Goal: Task Accomplishment & Management: Complete application form

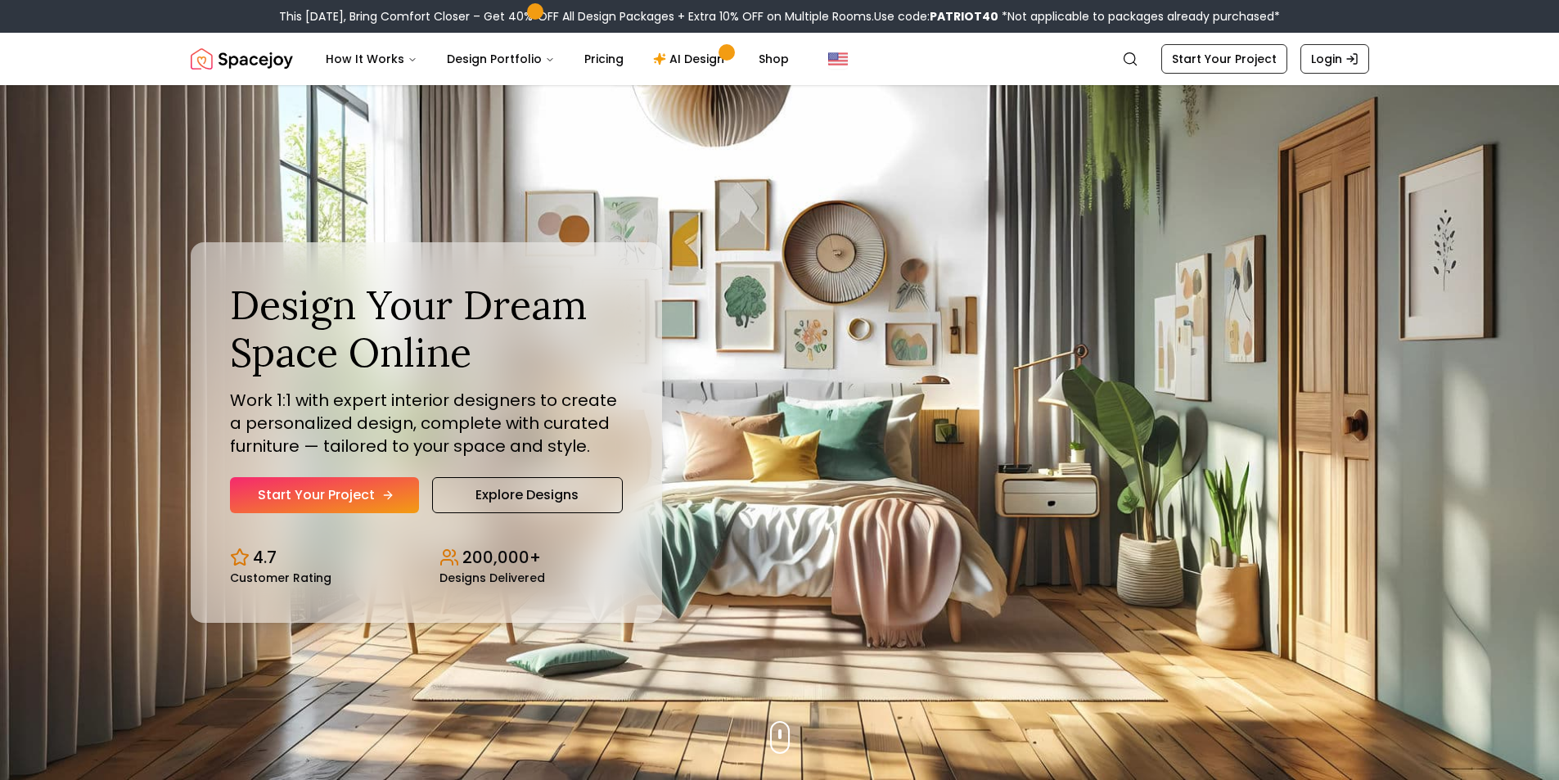
click at [345, 487] on link "Start Your Project" at bounding box center [324, 495] width 189 height 36
click at [367, 497] on link "Start Your Project" at bounding box center [324, 495] width 189 height 36
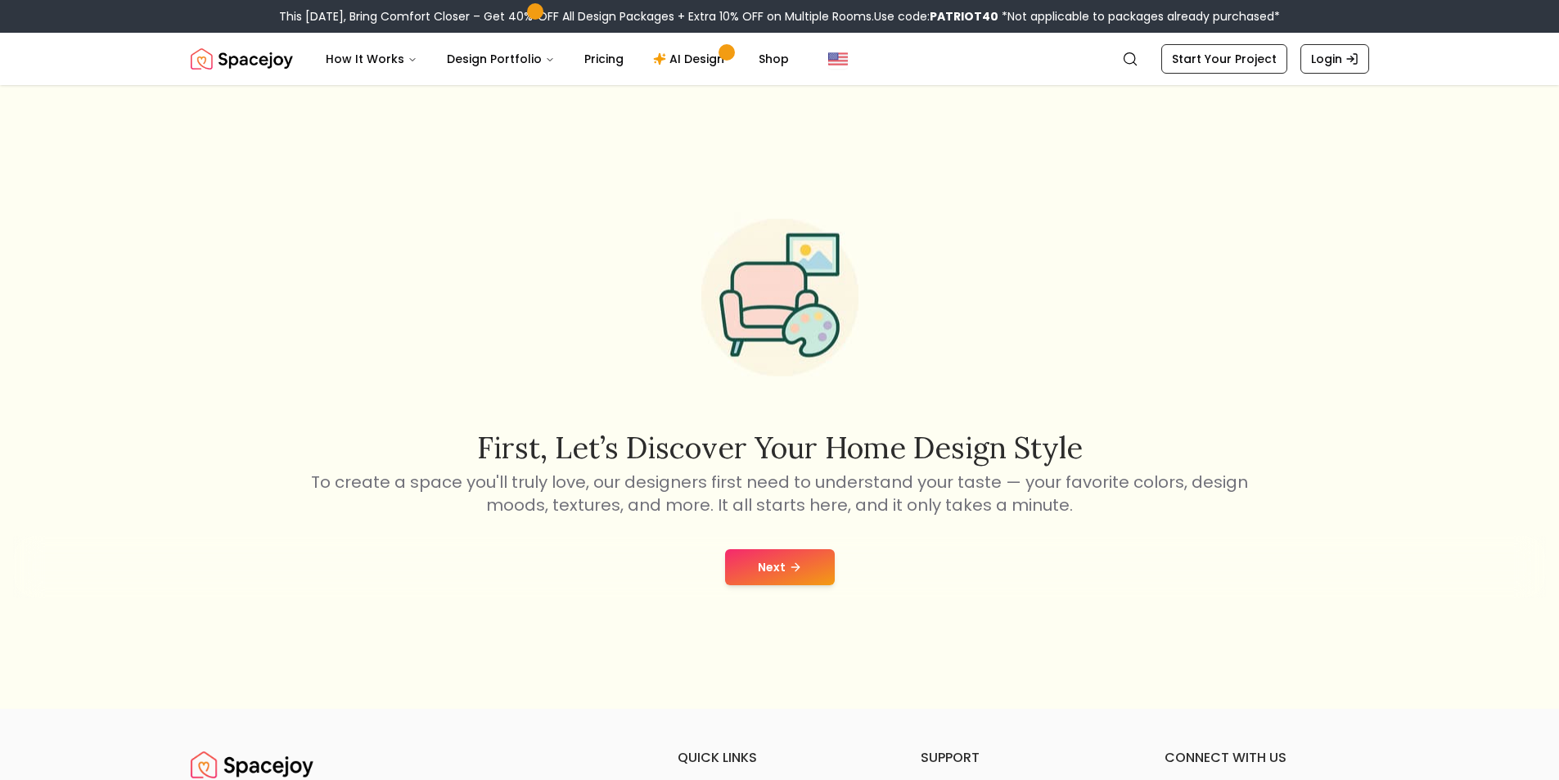
click at [771, 569] on button "Next" at bounding box center [780, 567] width 110 height 36
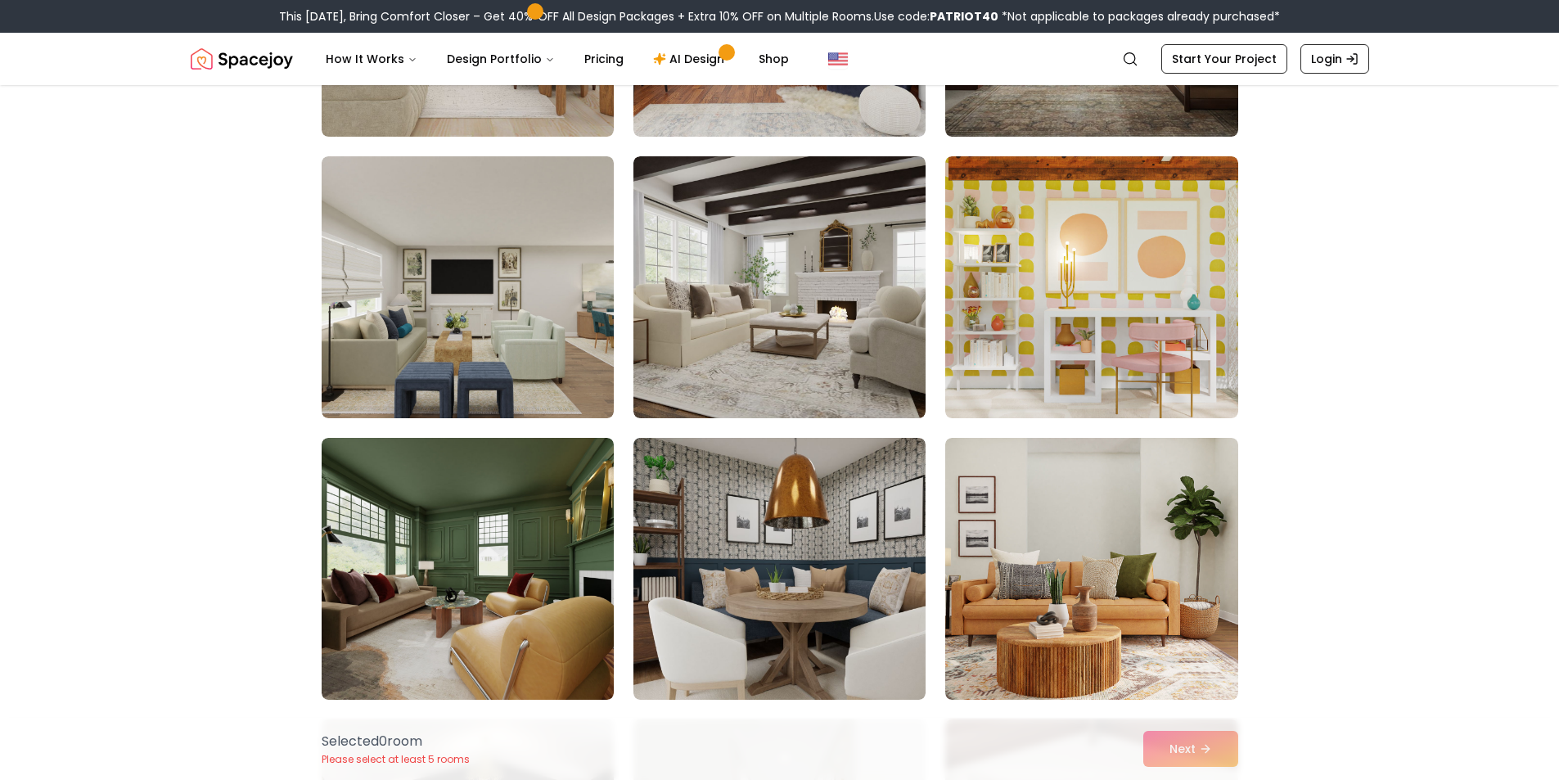
scroll to position [4022, 0]
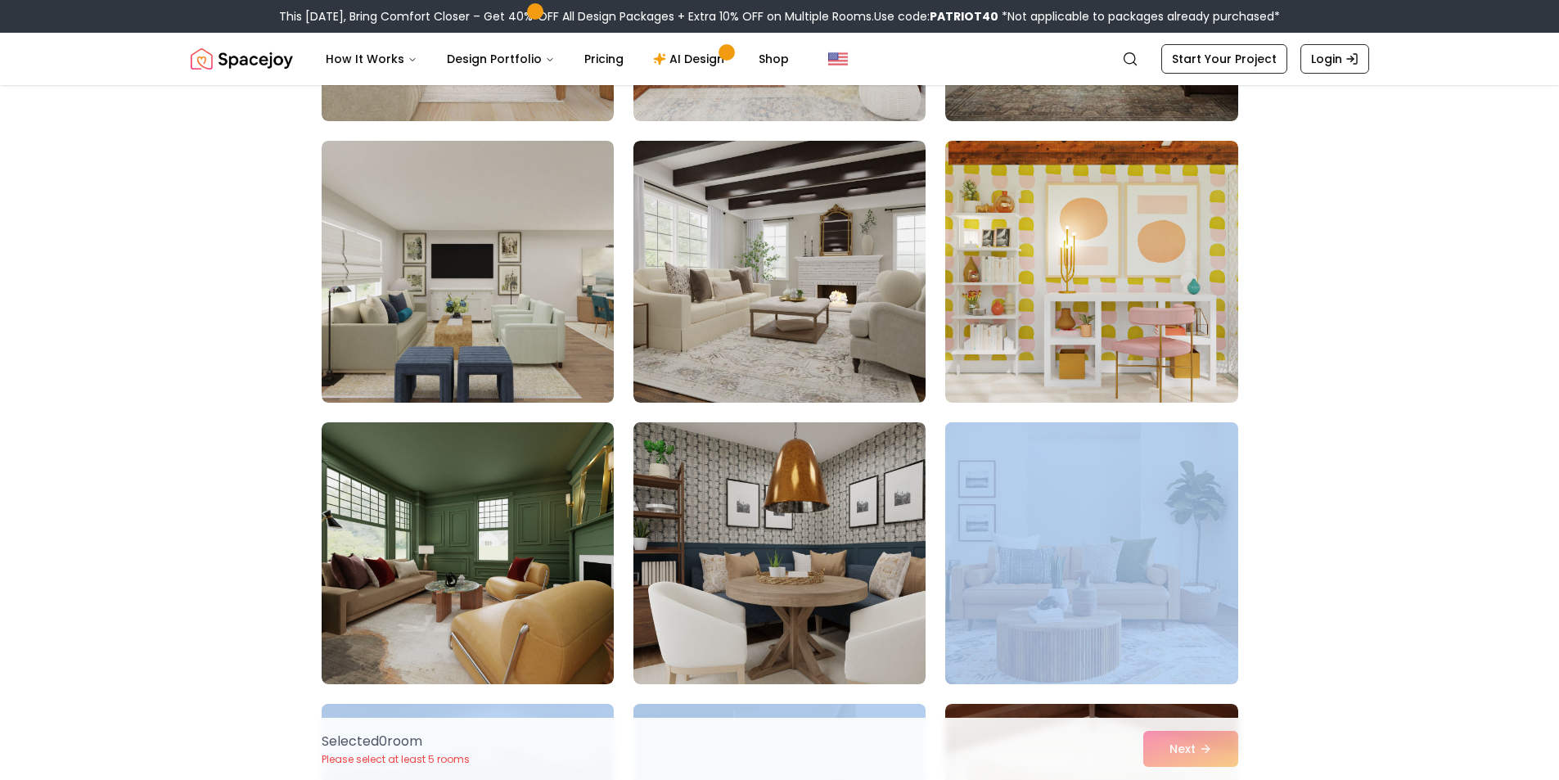
drag, startPoint x: 1558, startPoint y: 686, endPoint x: 1509, endPoint y: 641, distance: 66.6
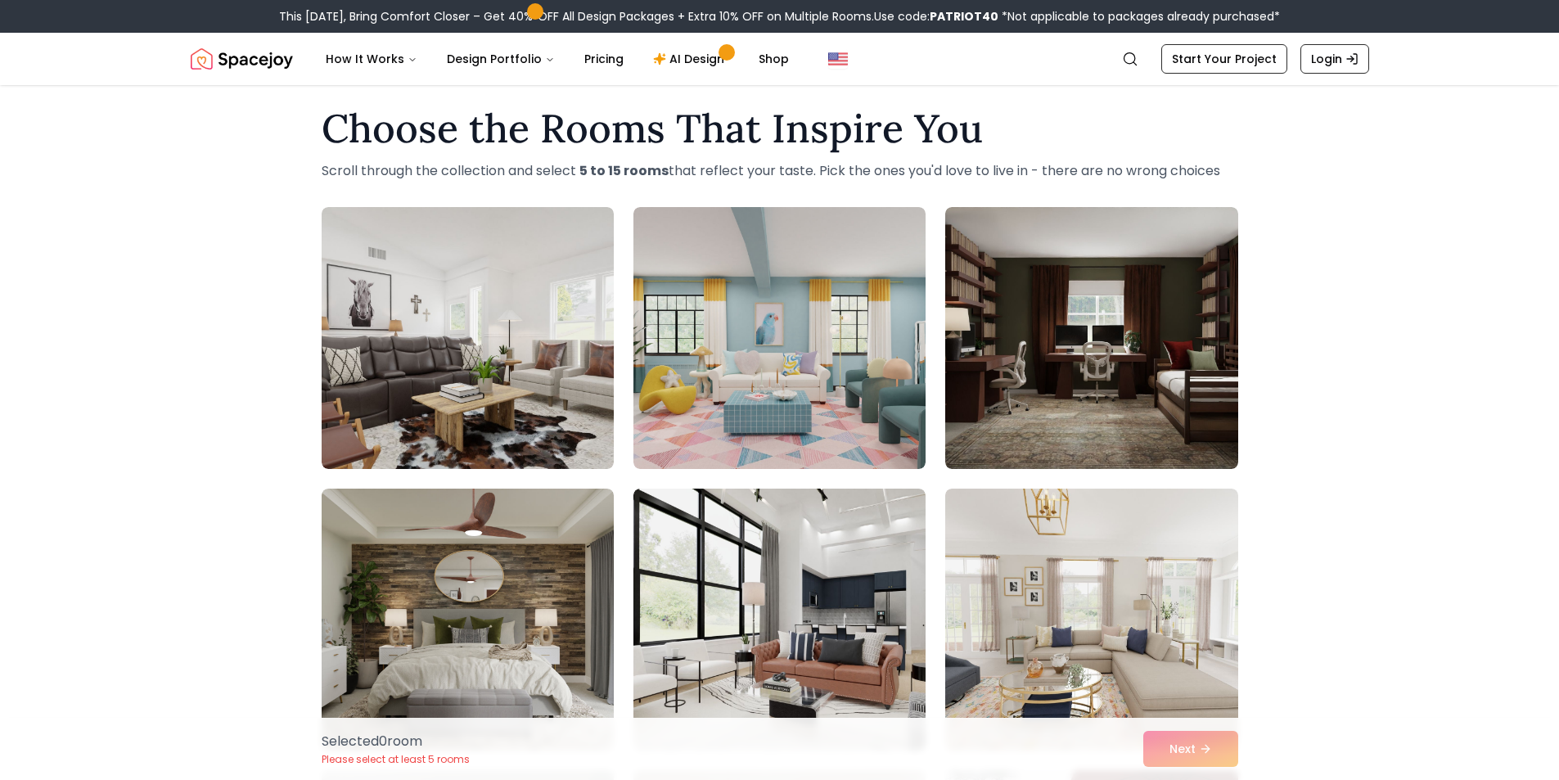
scroll to position [0, 0]
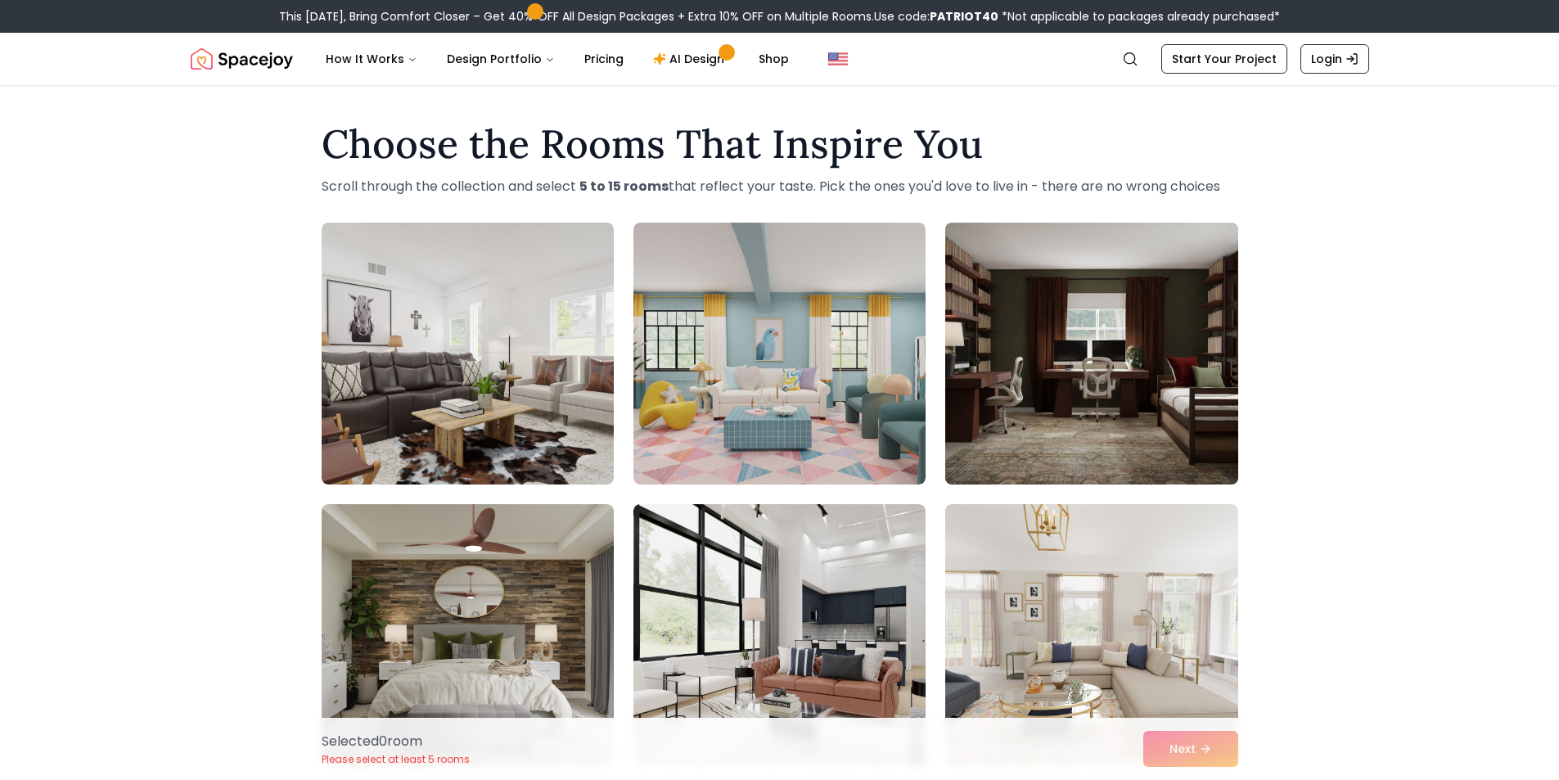
click at [1165, 432] on img at bounding box center [1091, 353] width 307 height 275
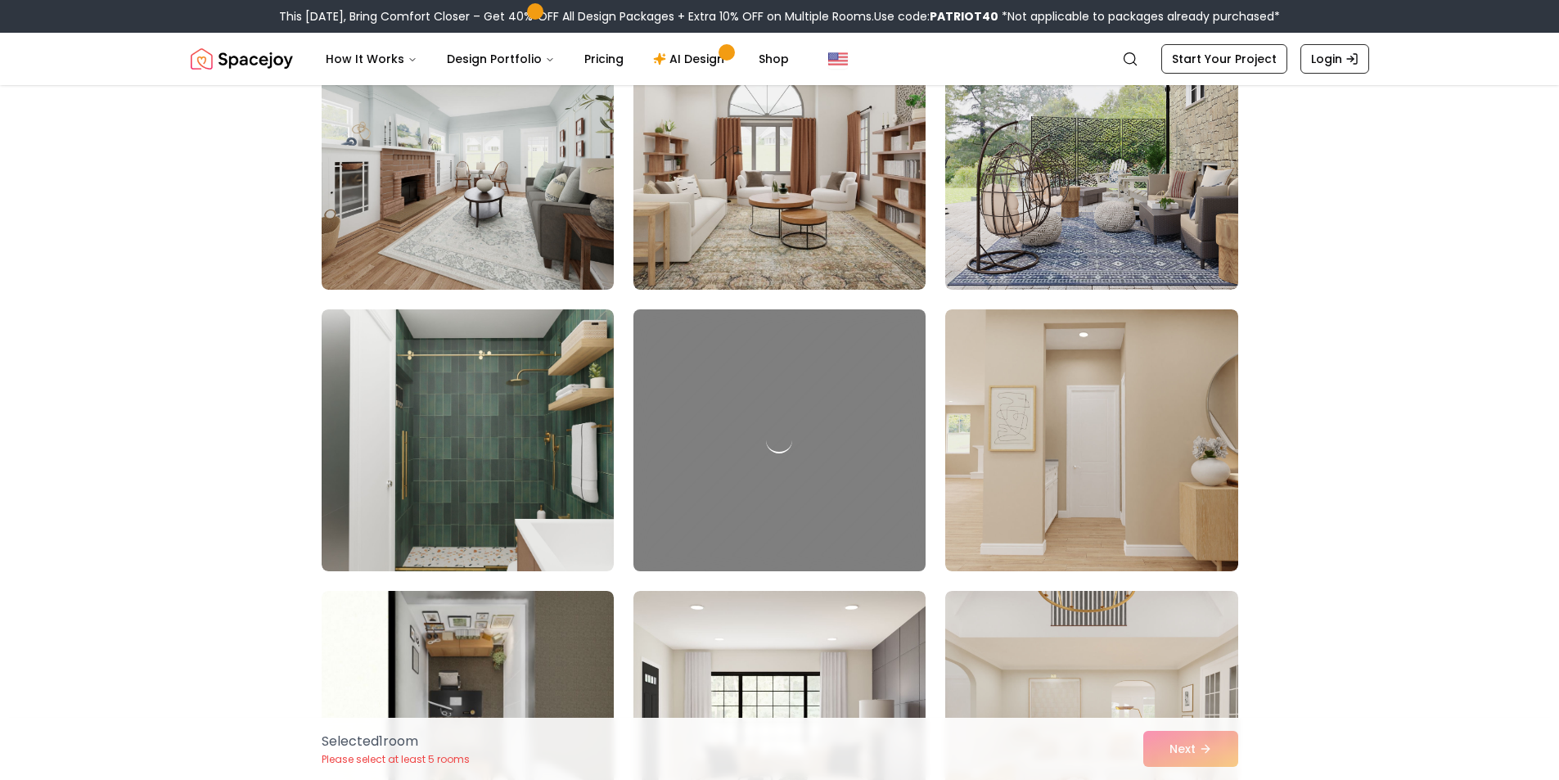
scroll to position [818, 0]
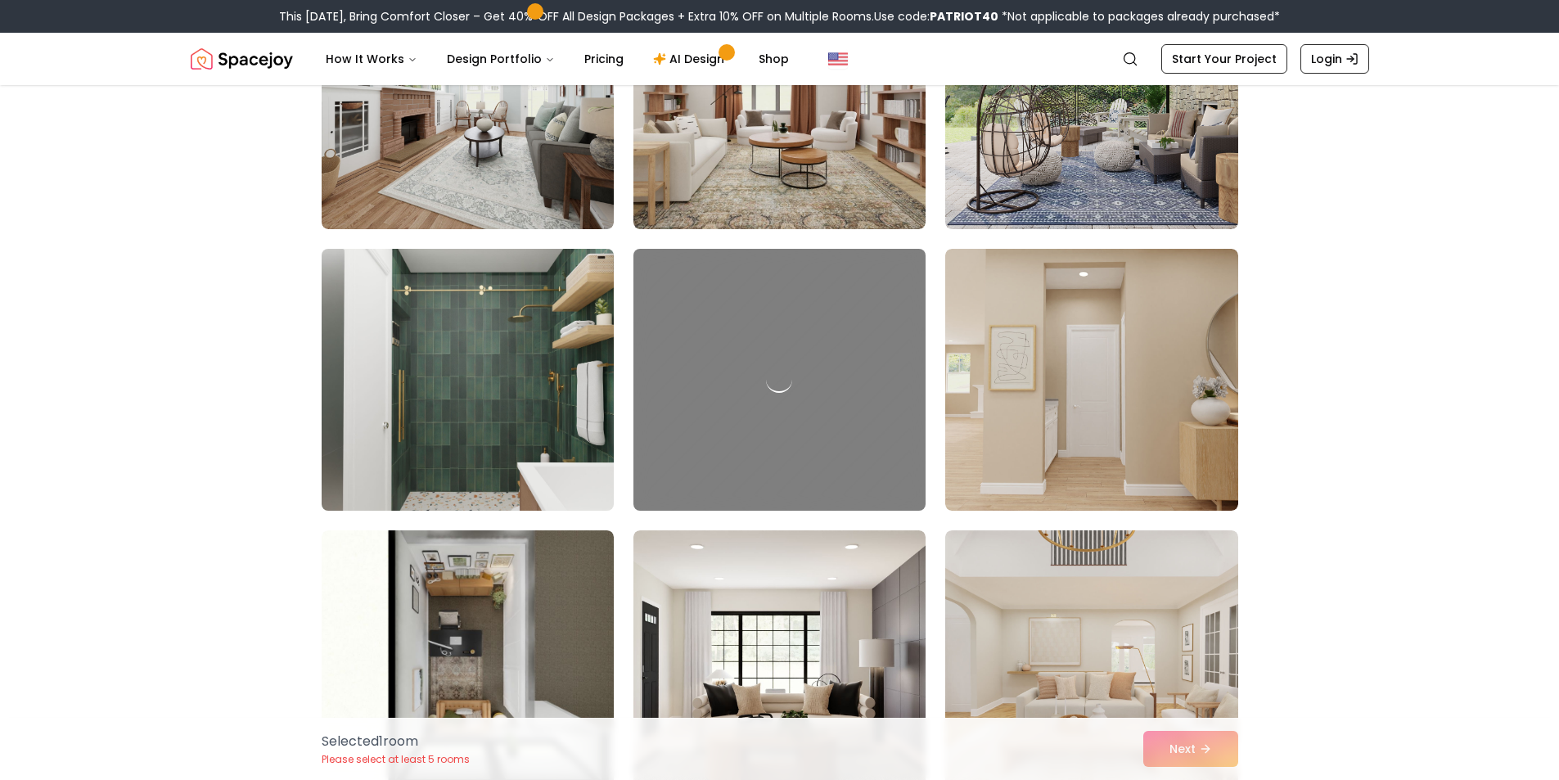
click at [469, 298] on img at bounding box center [467, 379] width 307 height 275
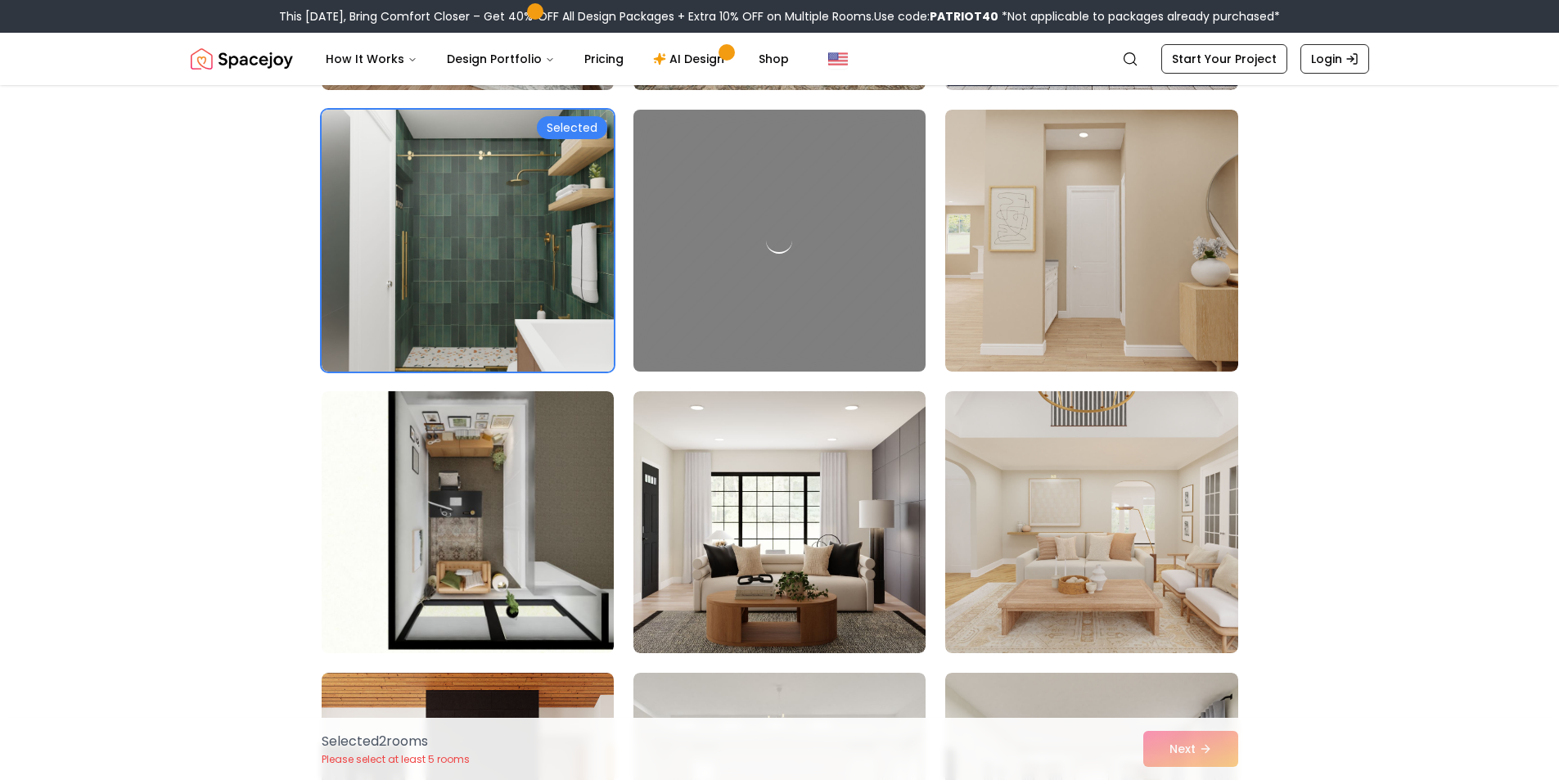
scroll to position [982, 0]
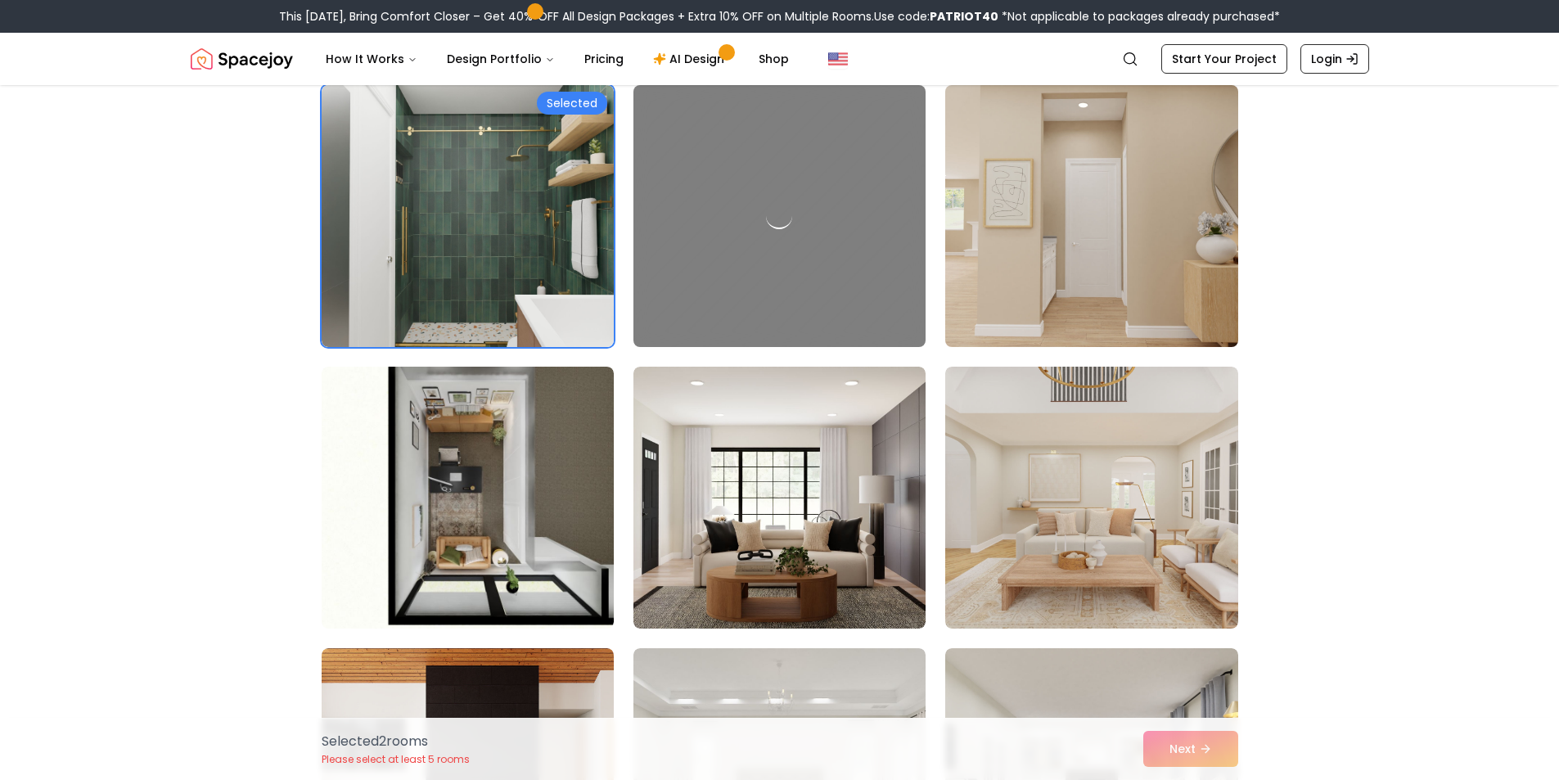
click at [1113, 227] on img at bounding box center [1091, 216] width 307 height 275
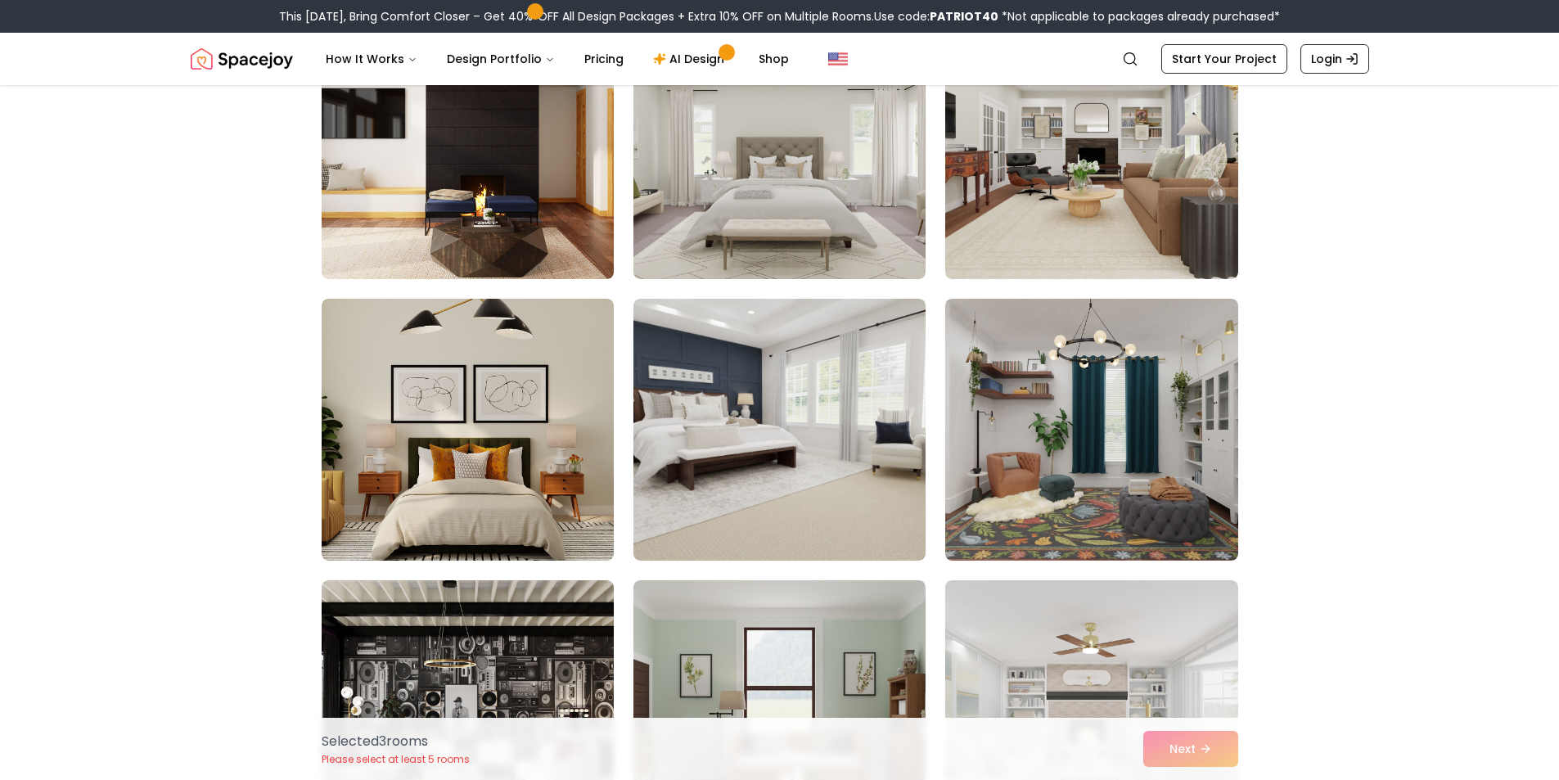
scroll to position [1636, 0]
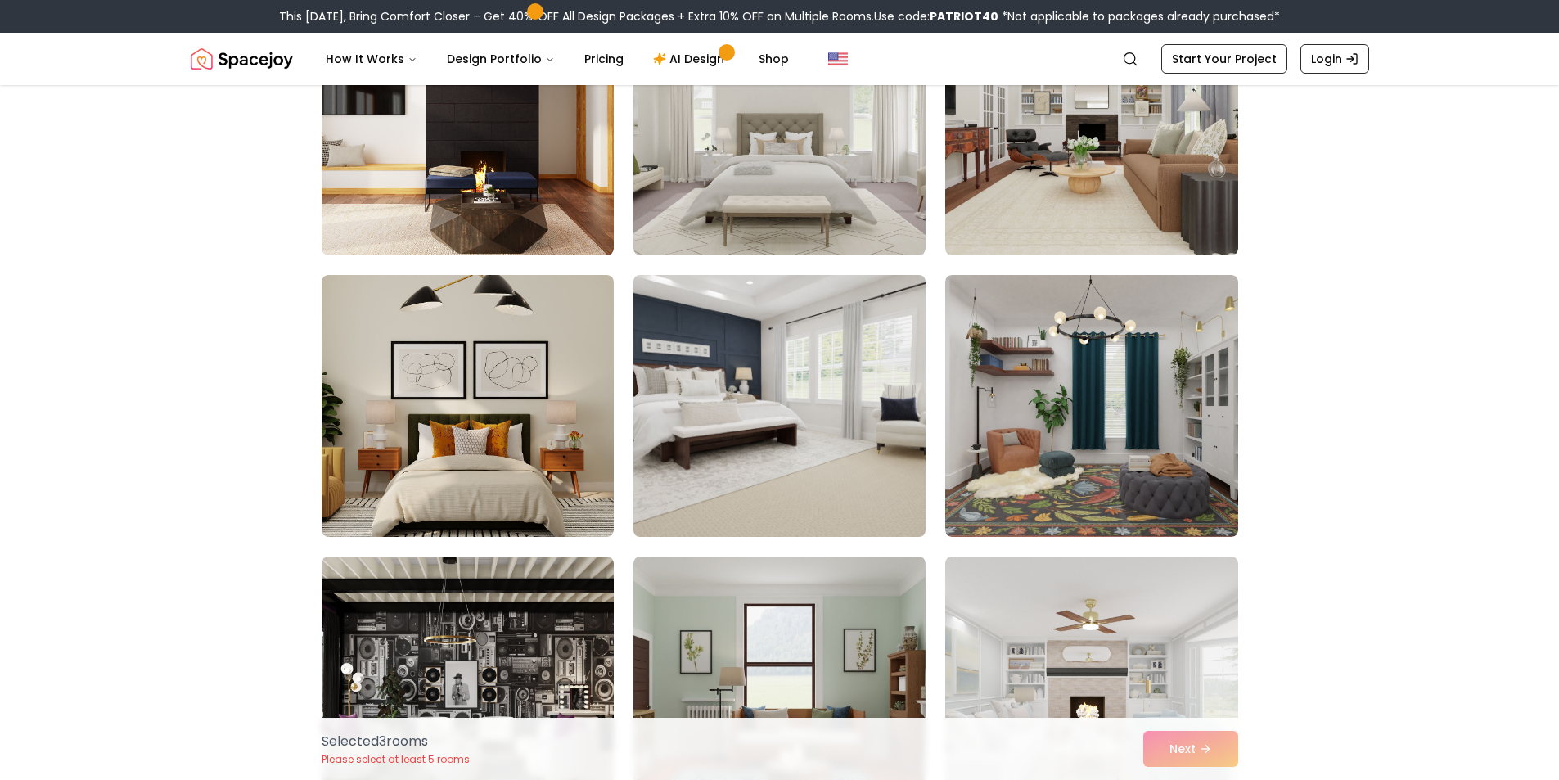
click at [870, 347] on img at bounding box center [779, 405] width 307 height 275
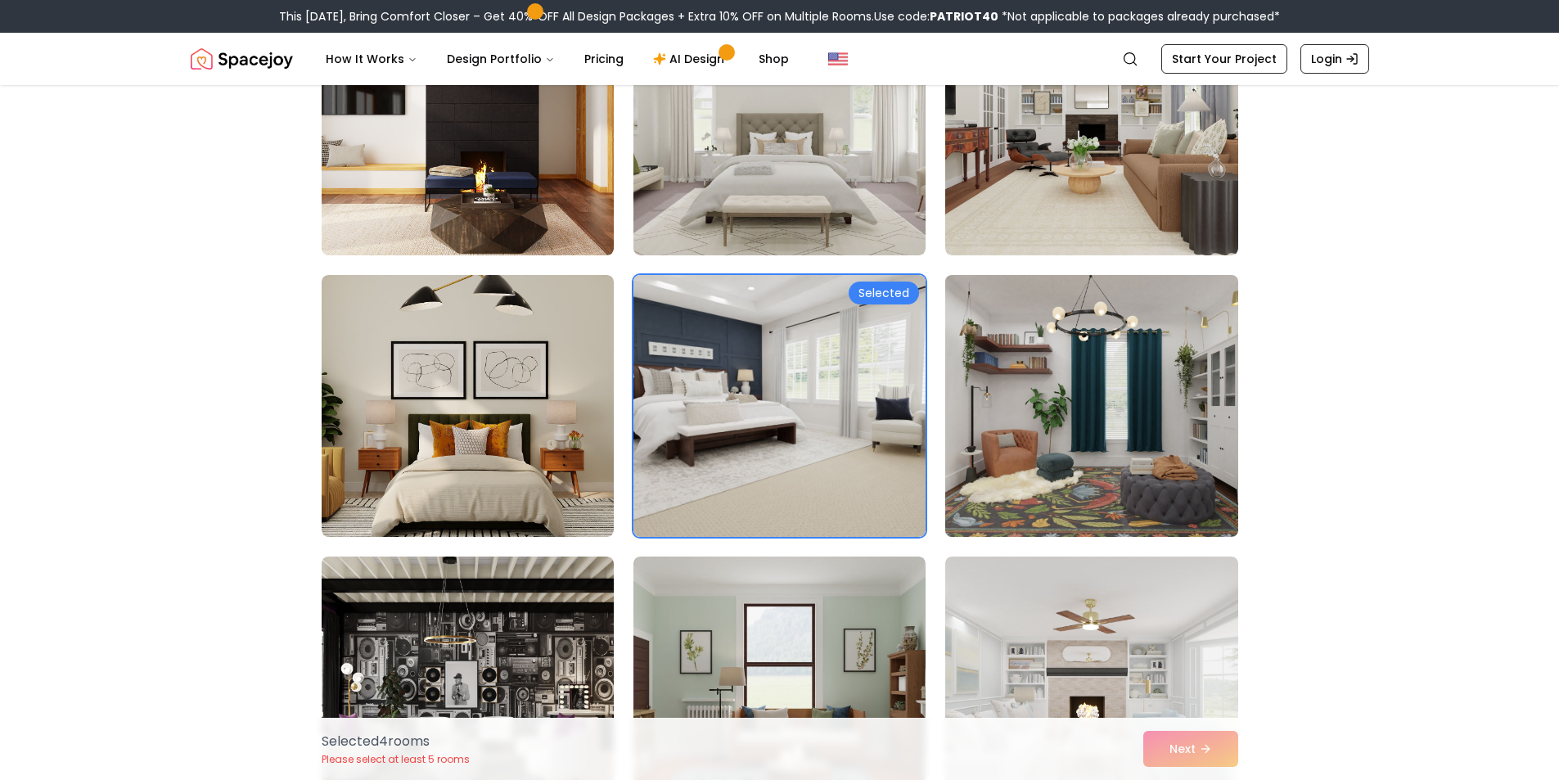
click at [1156, 376] on img at bounding box center [1091, 405] width 307 height 275
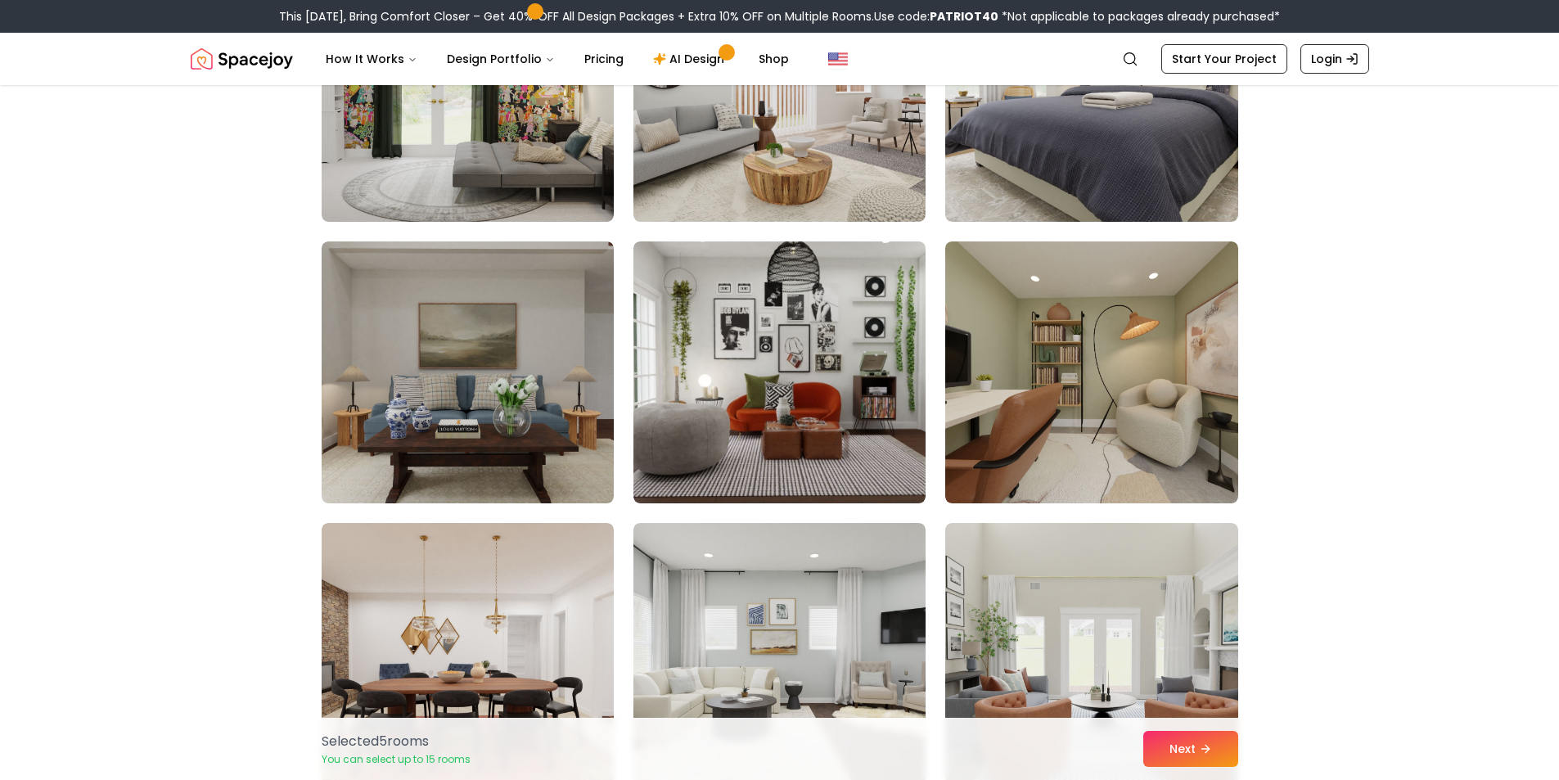
scroll to position [2536, 0]
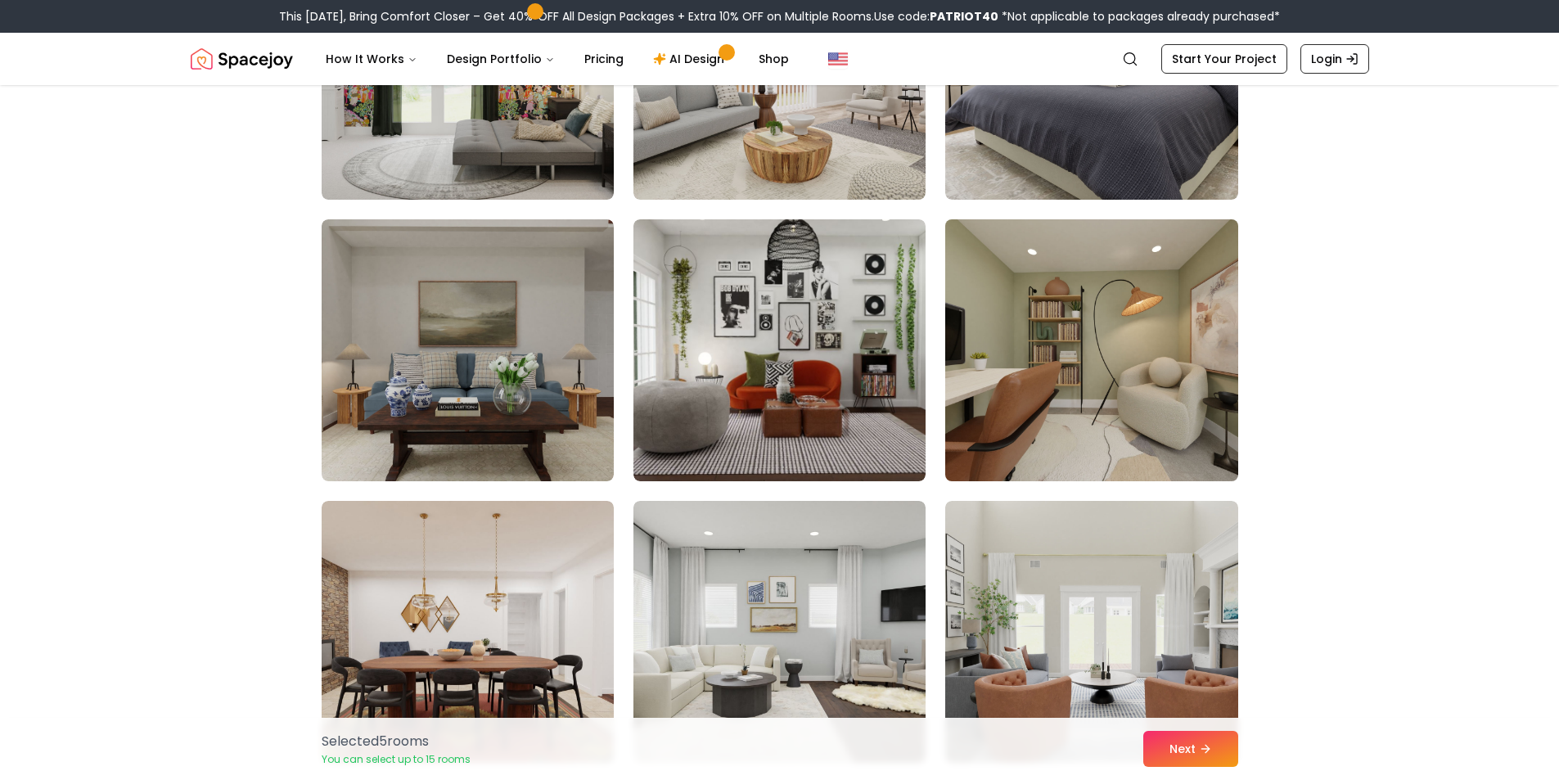
click at [1131, 364] on img at bounding box center [1091, 350] width 307 height 275
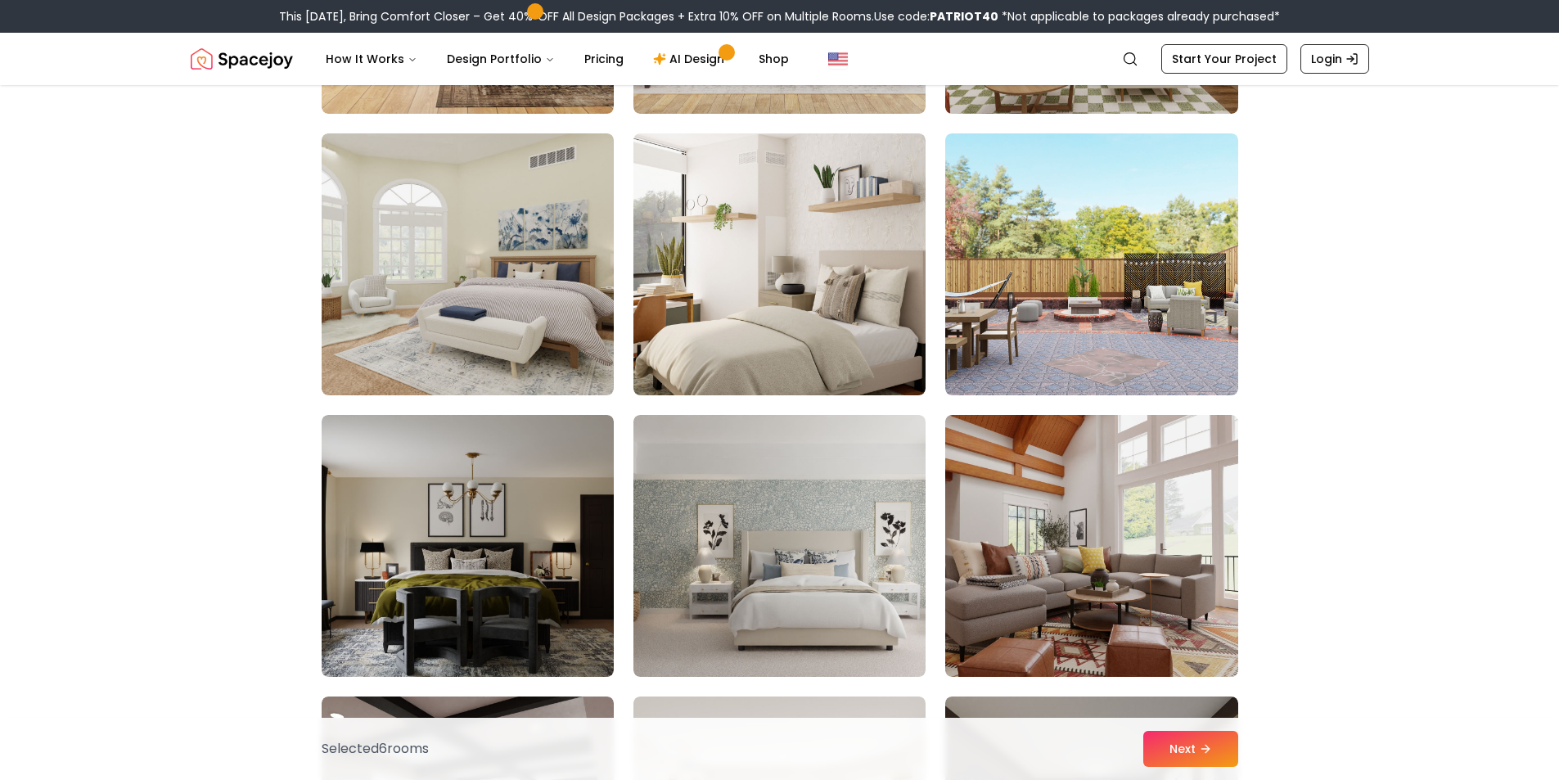
scroll to position [8018, 0]
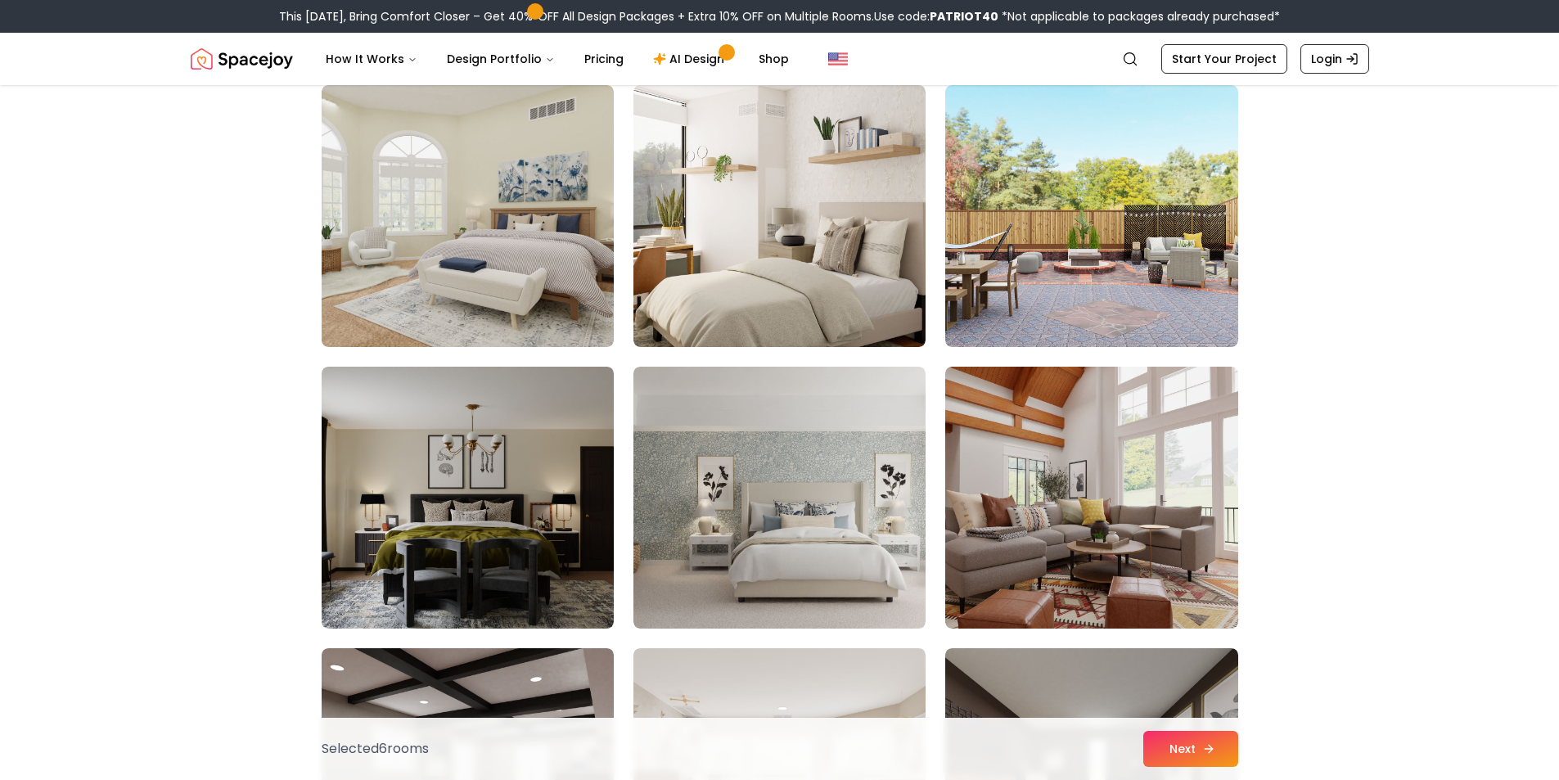
click at [1169, 740] on button "Next" at bounding box center [1190, 749] width 95 height 36
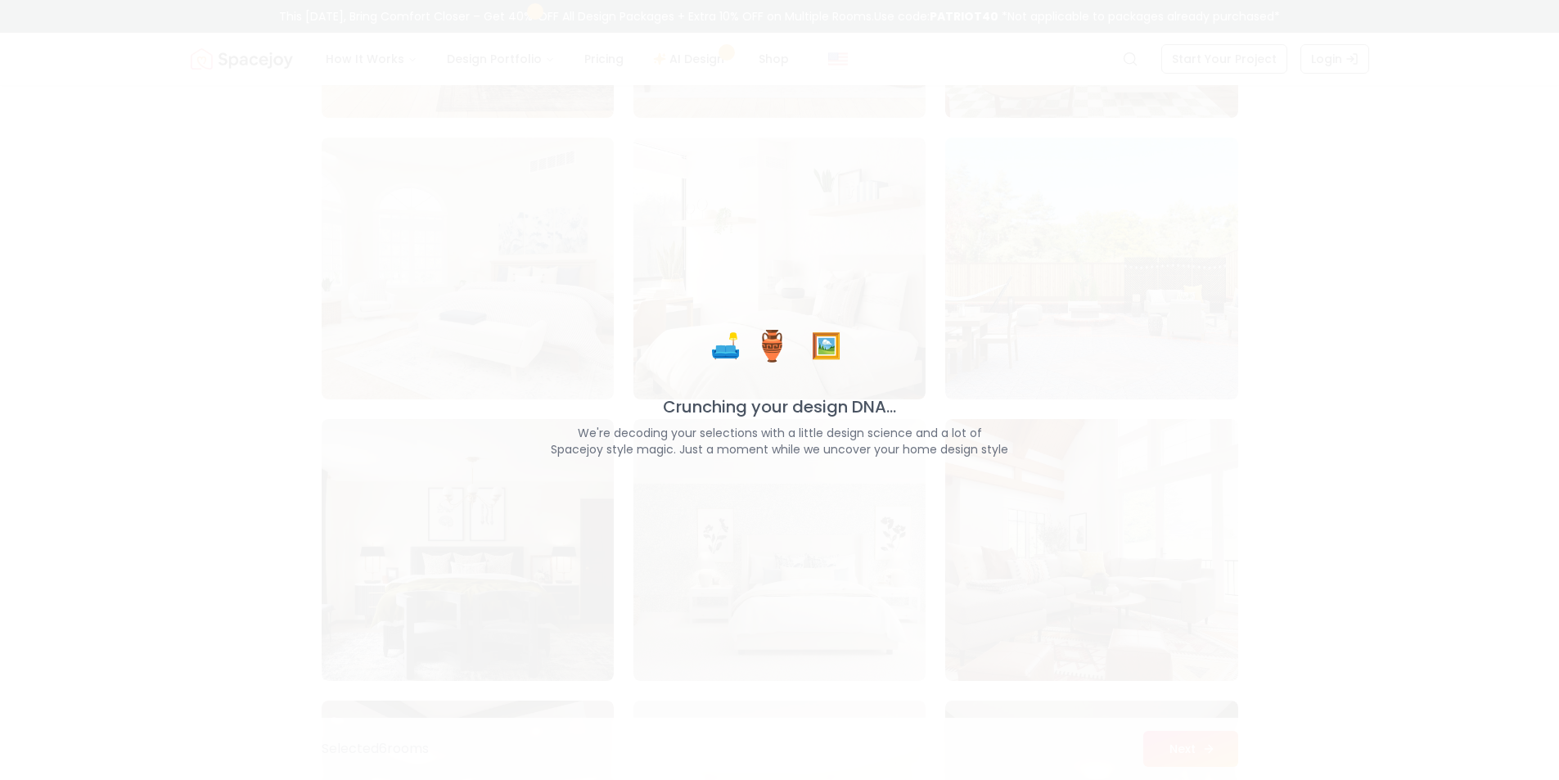
scroll to position [8070, 0]
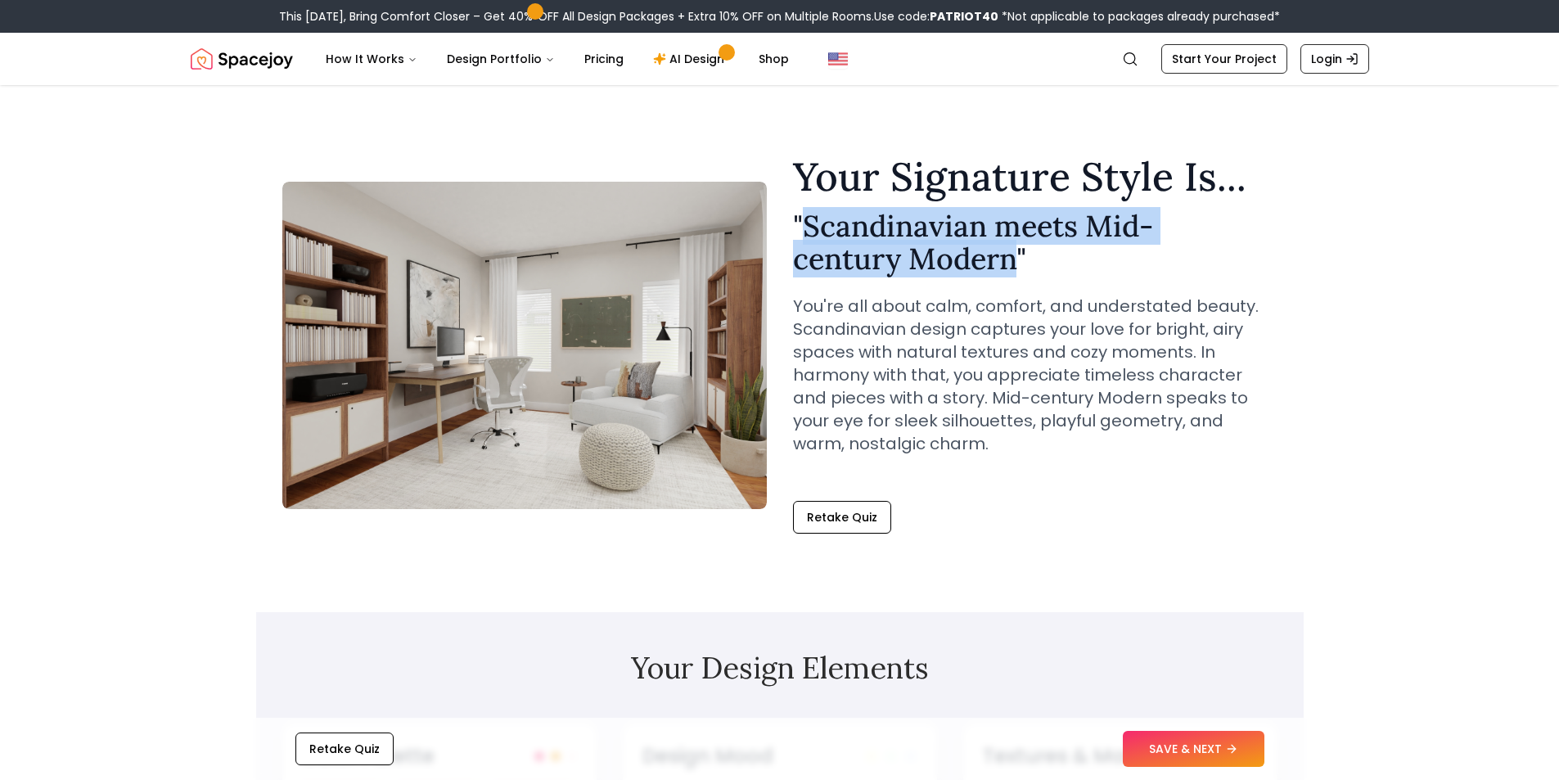
drag, startPoint x: 805, startPoint y: 225, endPoint x: 1013, endPoint y: 259, distance: 210.6
click at [1013, 259] on h2 "" Scandinavian meets Mid-century Modern "" at bounding box center [1035, 241] width 484 height 65
copy h2 "Scandinavian meets Mid-century Modern"
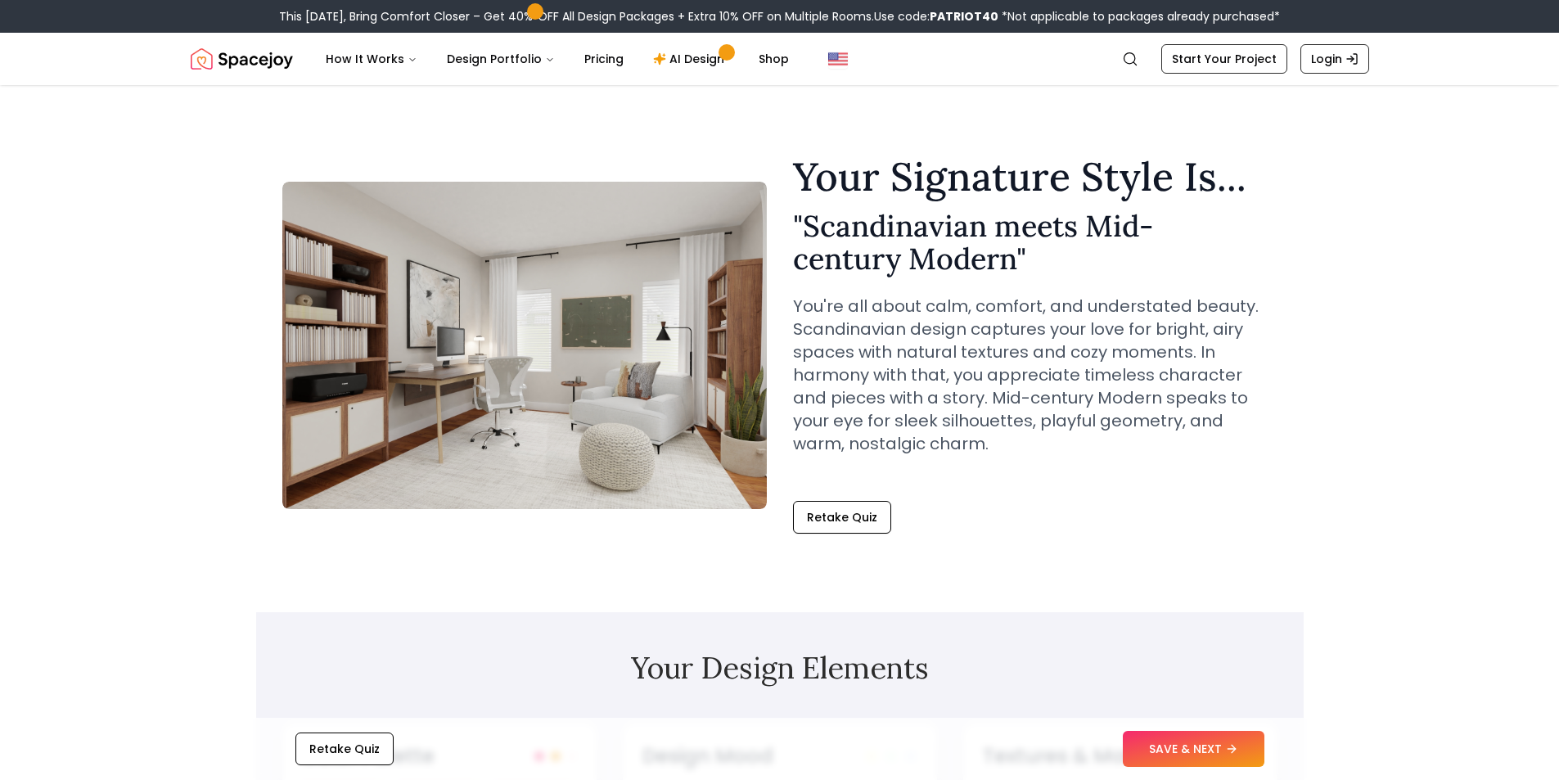
click at [940, 377] on p "You're all about calm, comfort, and understated beauty. Scandinavian design cap…" at bounding box center [1035, 375] width 484 height 160
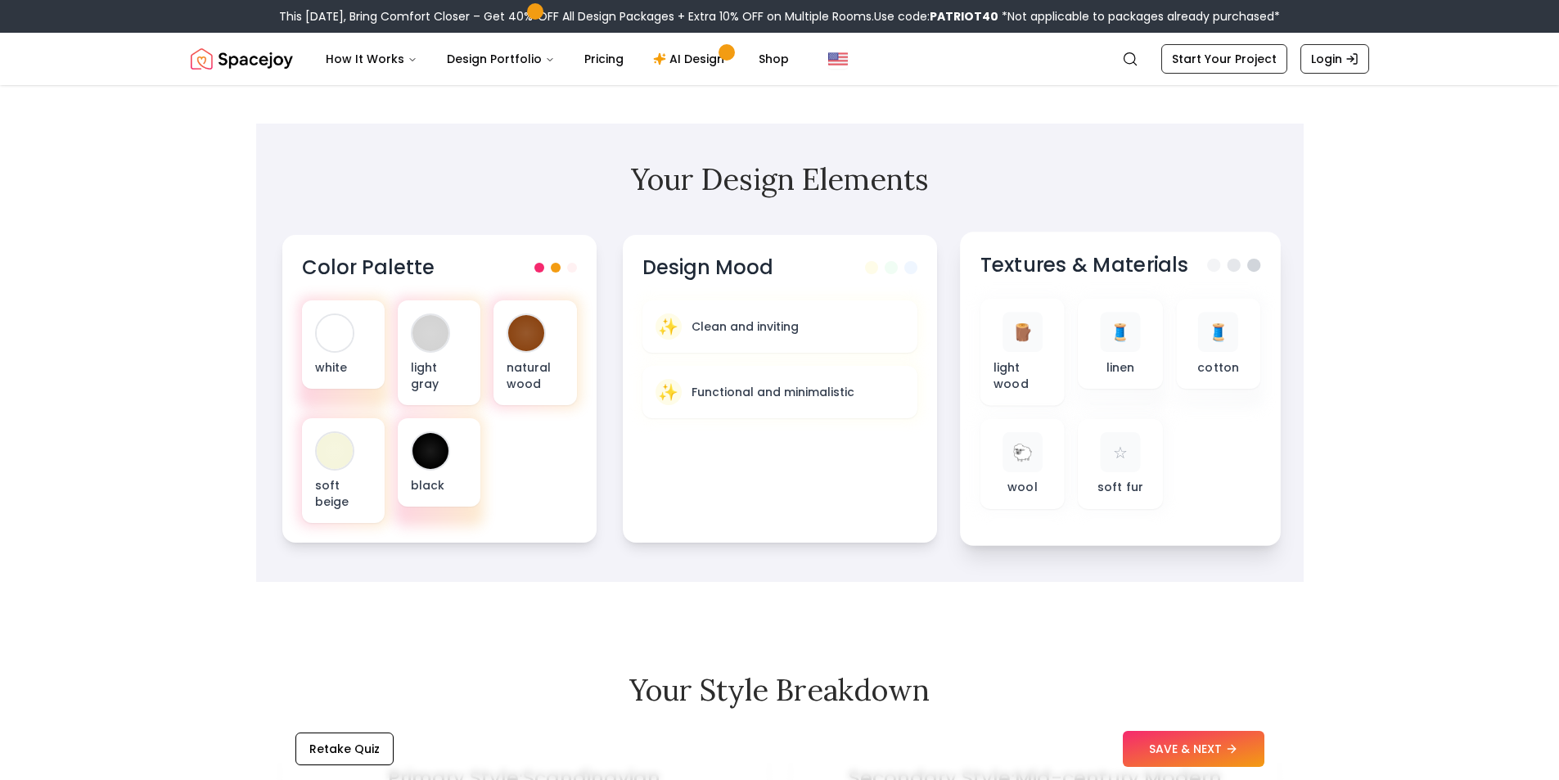
scroll to position [491, 0]
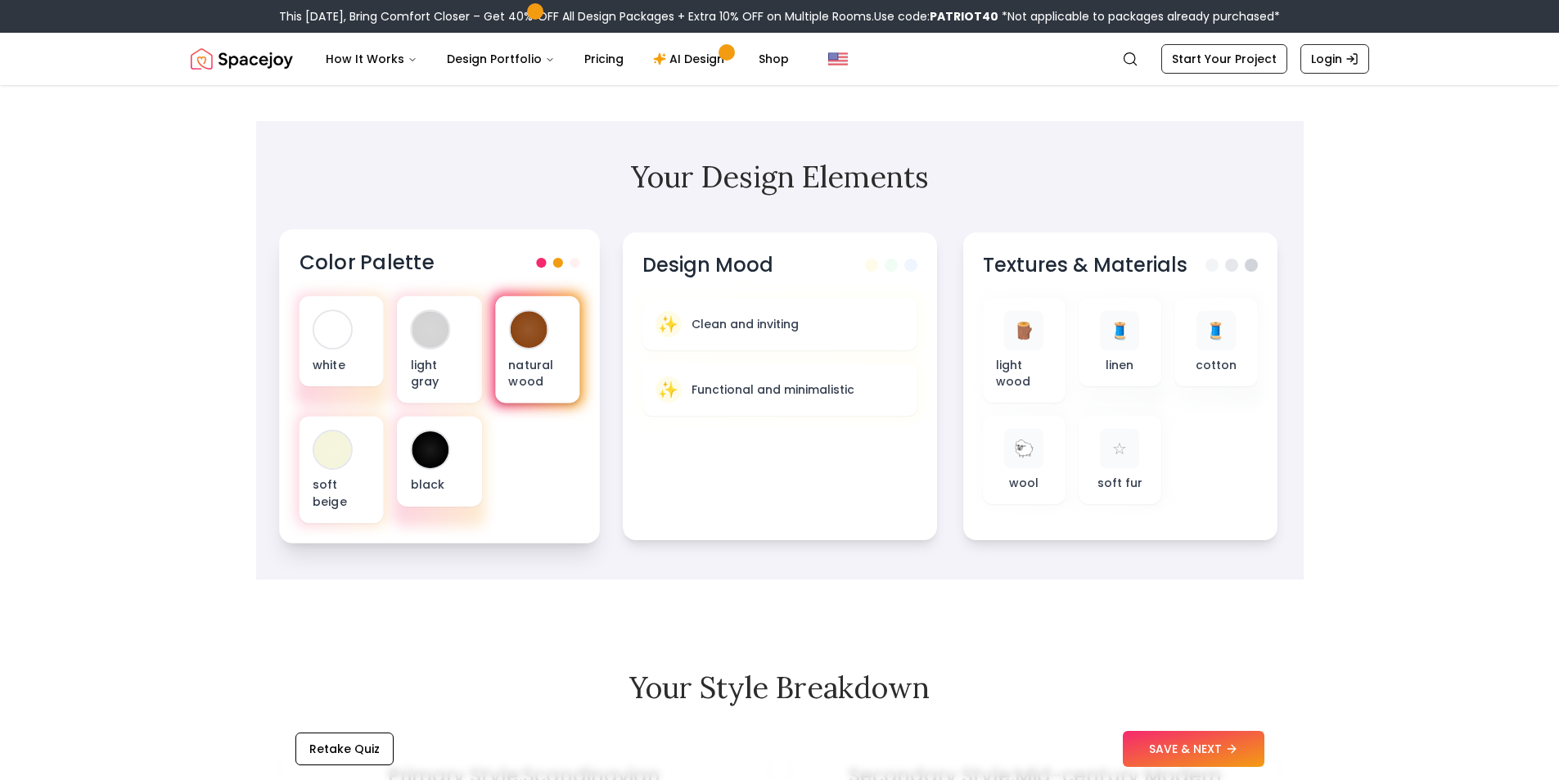
click at [541, 377] on p "natural wood" at bounding box center [537, 373] width 58 height 34
click at [1211, 739] on button "SAVE & NEXT" at bounding box center [1193, 749] width 142 height 36
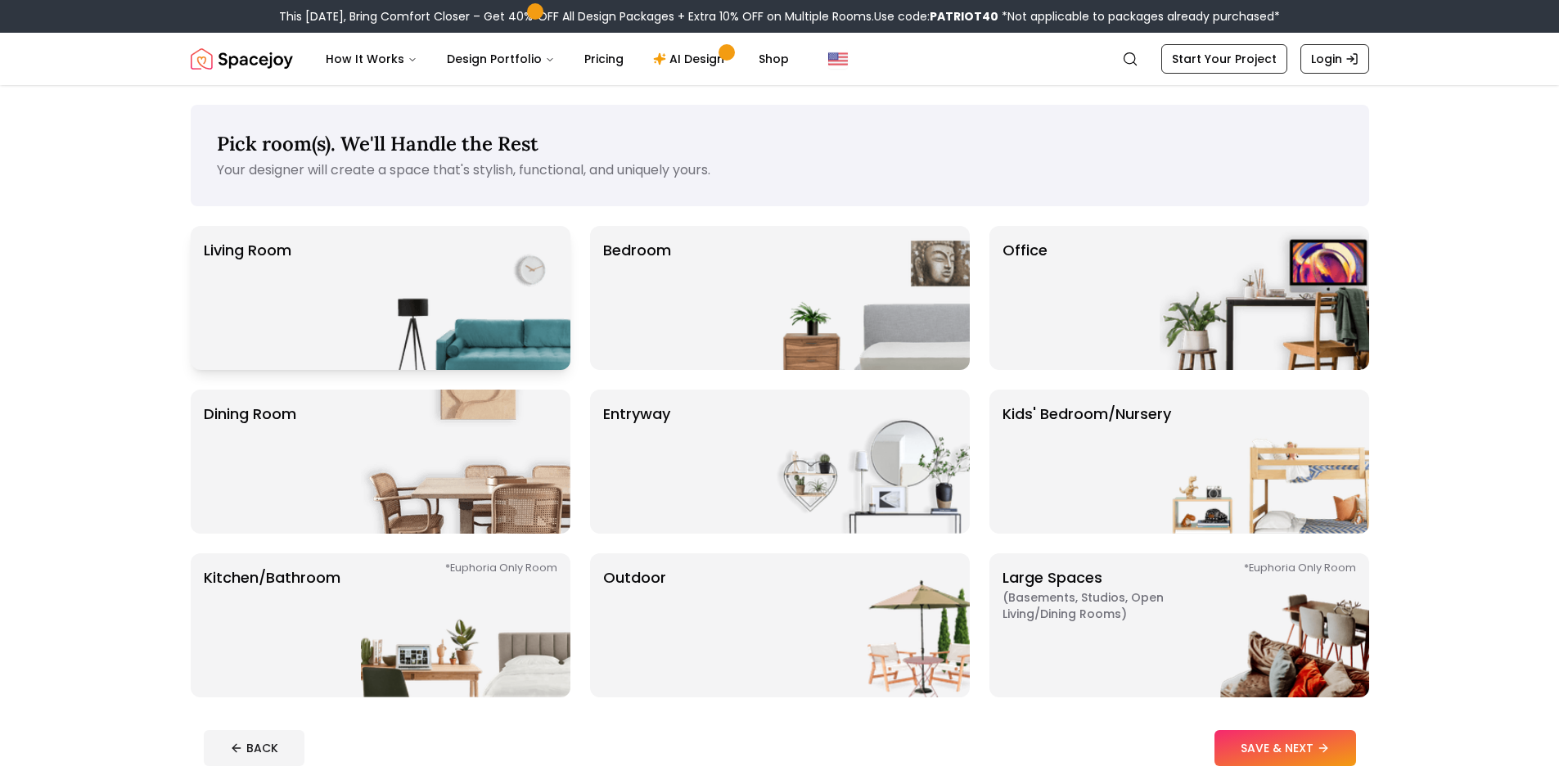
click at [427, 309] on img at bounding box center [465, 298] width 209 height 144
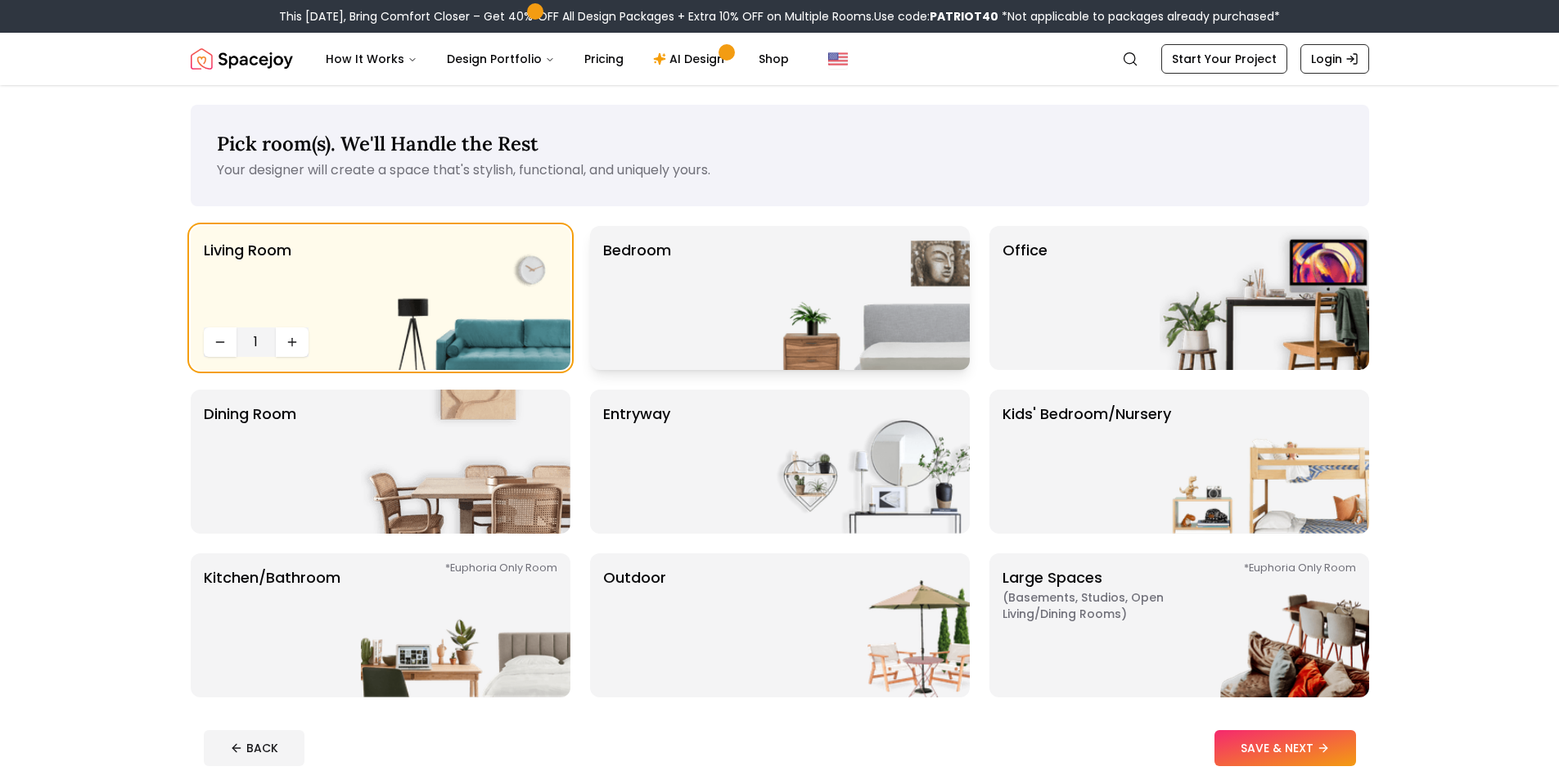
click at [675, 328] on div "Bedroom" at bounding box center [780, 298] width 380 height 144
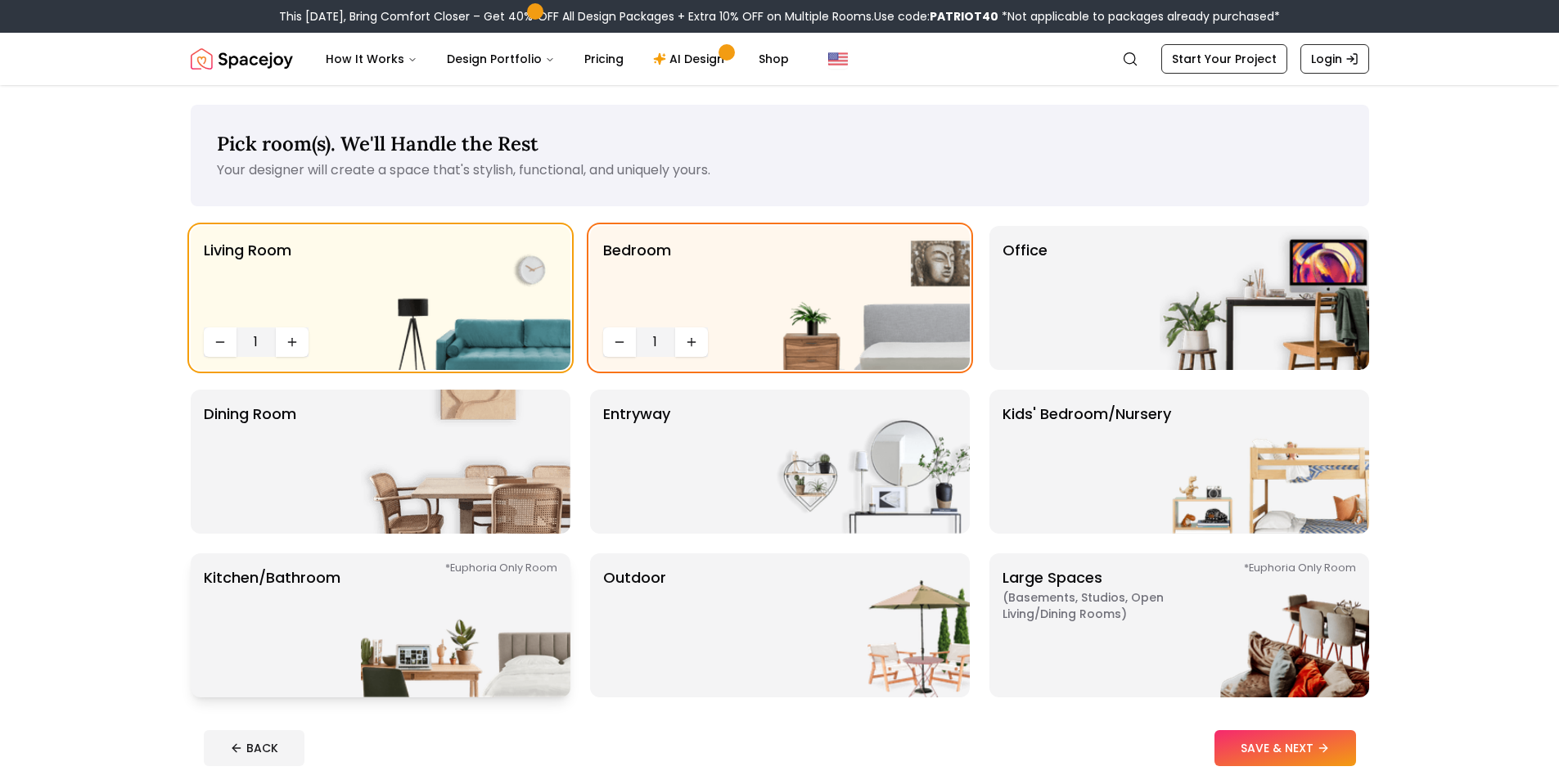
click at [492, 615] on img at bounding box center [465, 625] width 209 height 144
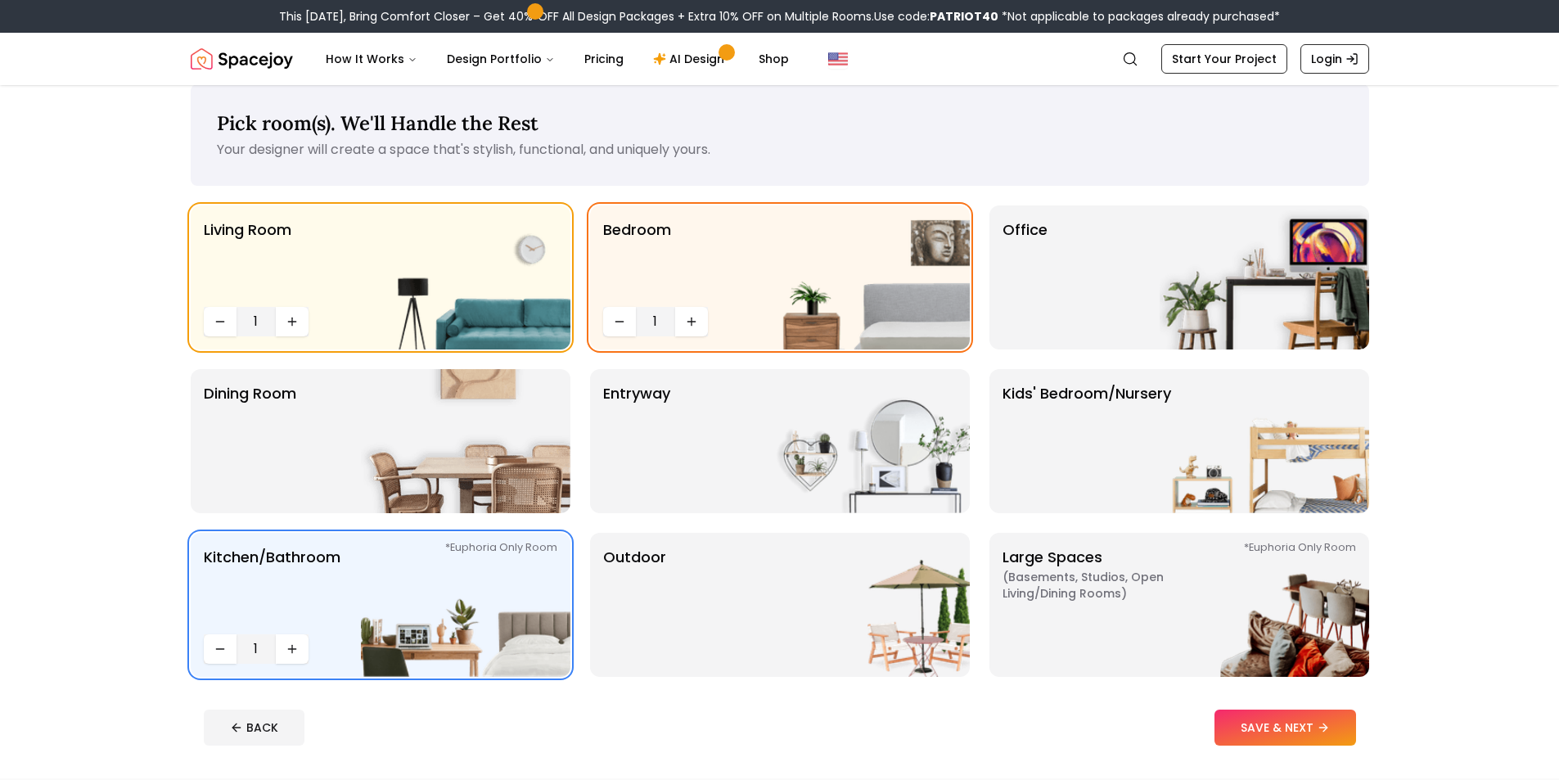
scroll to position [82, 0]
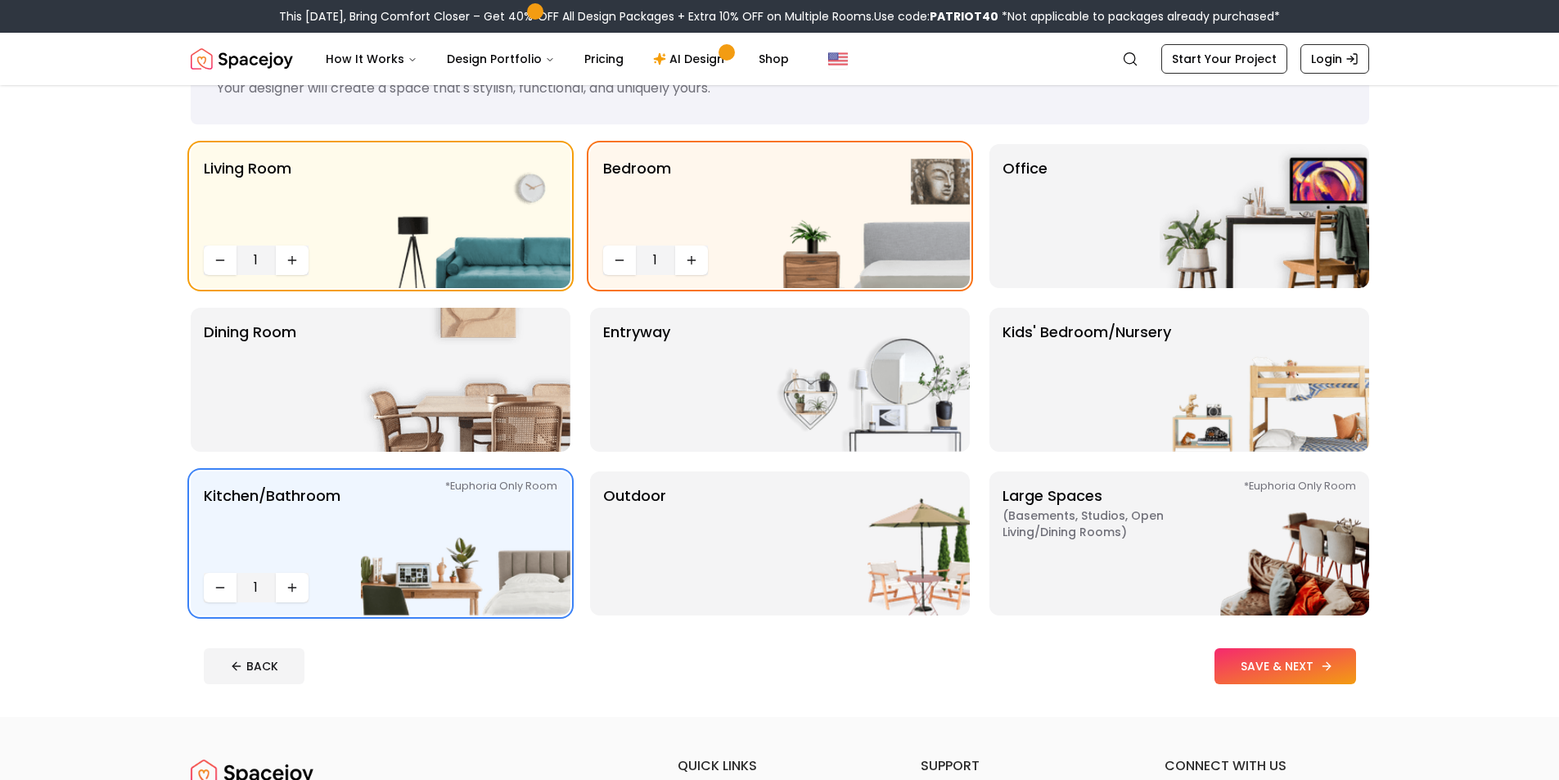
click at [1272, 669] on button "SAVE & NEXT" at bounding box center [1285, 666] width 142 height 36
